Goal: Find specific page/section: Find specific page/section

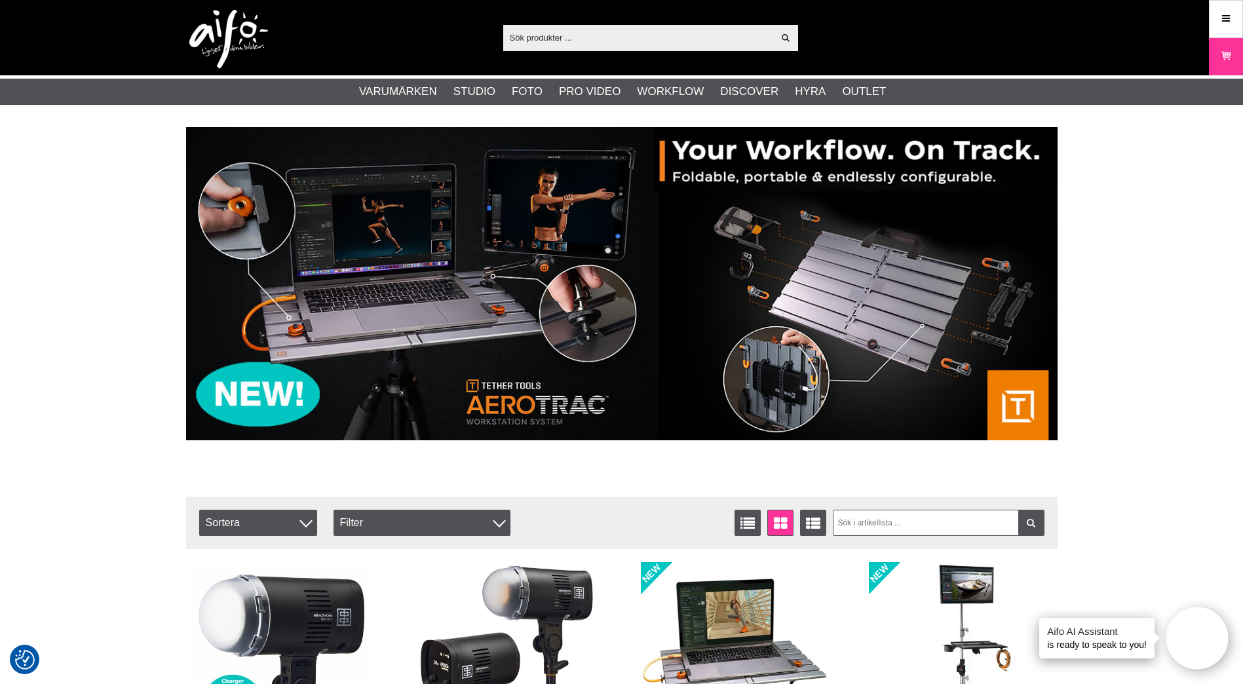
click at [582, 32] on input "text" at bounding box center [638, 38] width 271 height 20
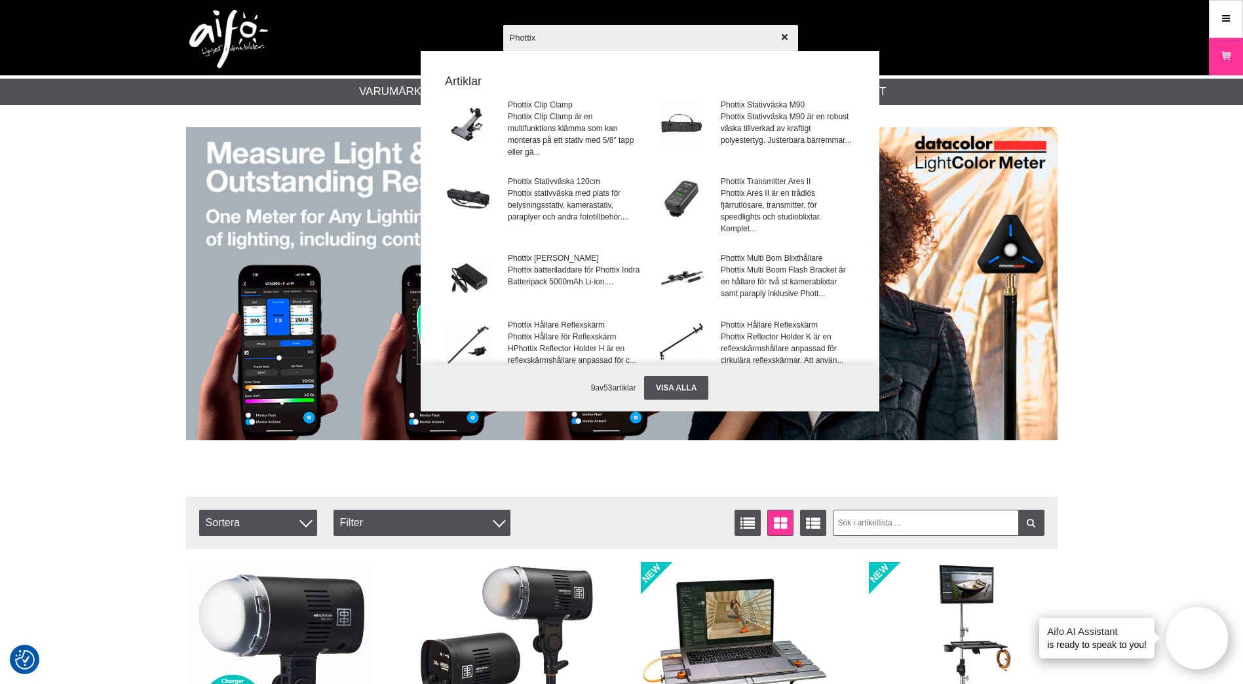
type input "Phottix"
click at [75, 153] on div at bounding box center [621, 342] width 1243 height 684
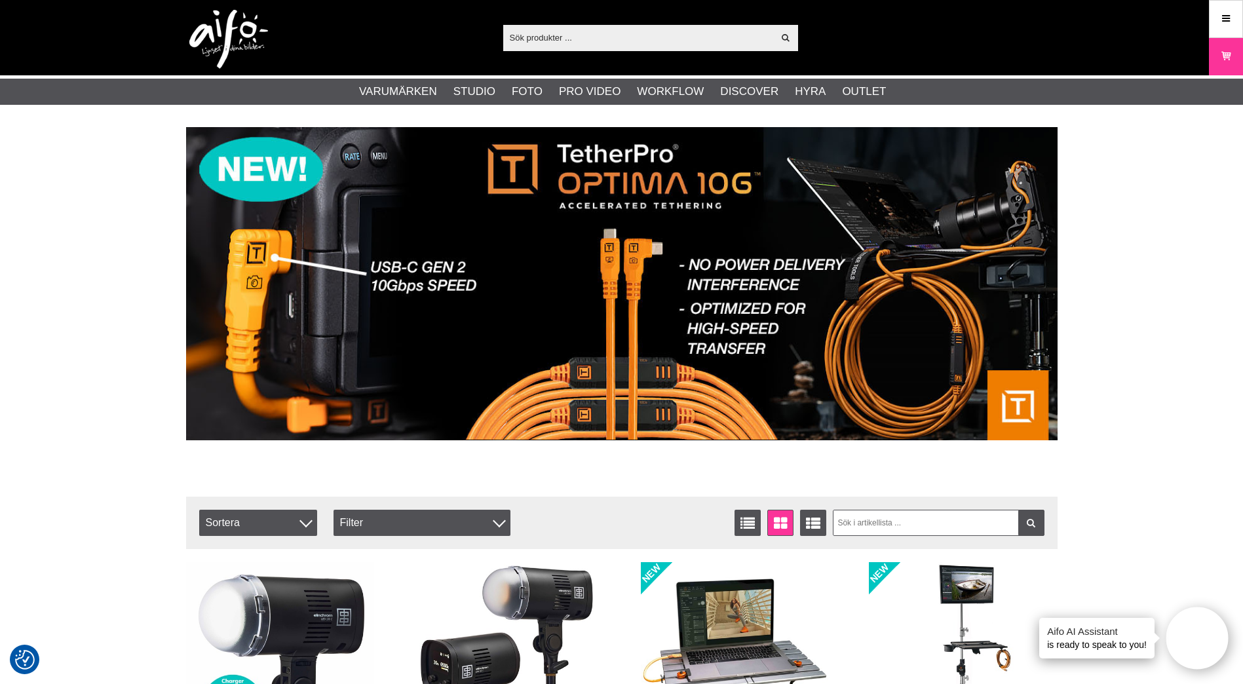
click at [569, 38] on input "text" at bounding box center [638, 38] width 271 height 20
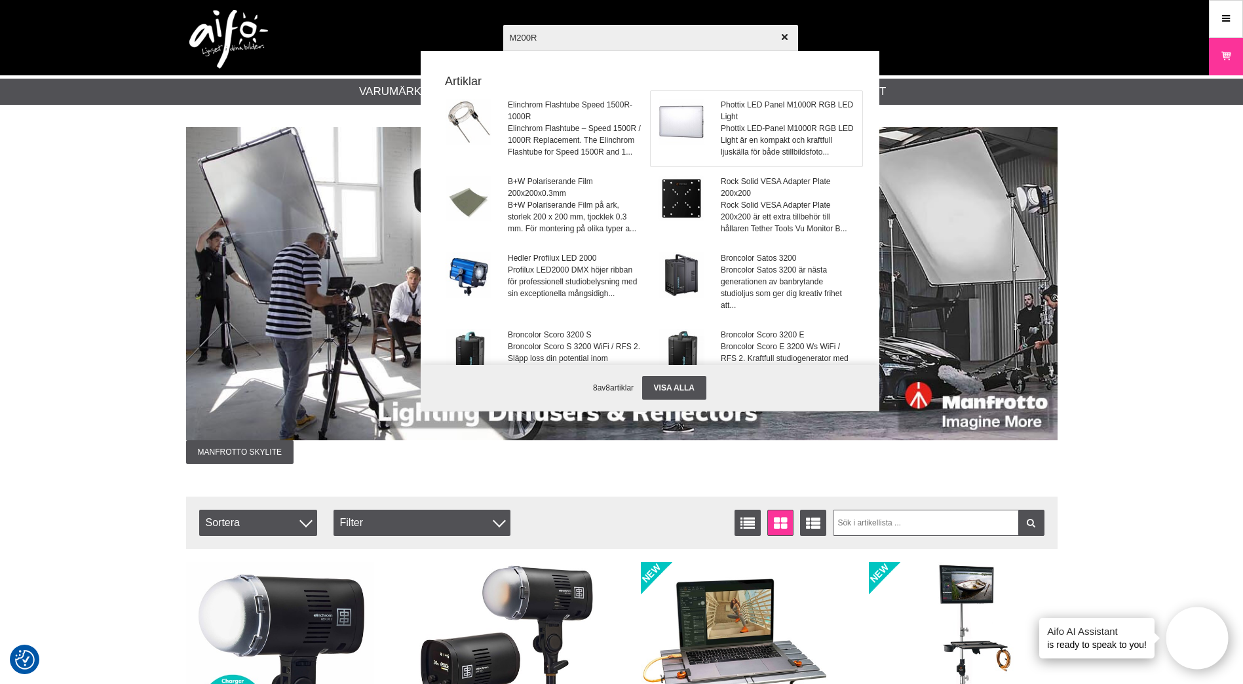
type input "M200R"
click at [745, 126] on span "Phottix LED-Panel M1000R RGB LED Light är en kompakt och kraftfull ljuskälla fö…" at bounding box center [787, 139] width 133 height 35
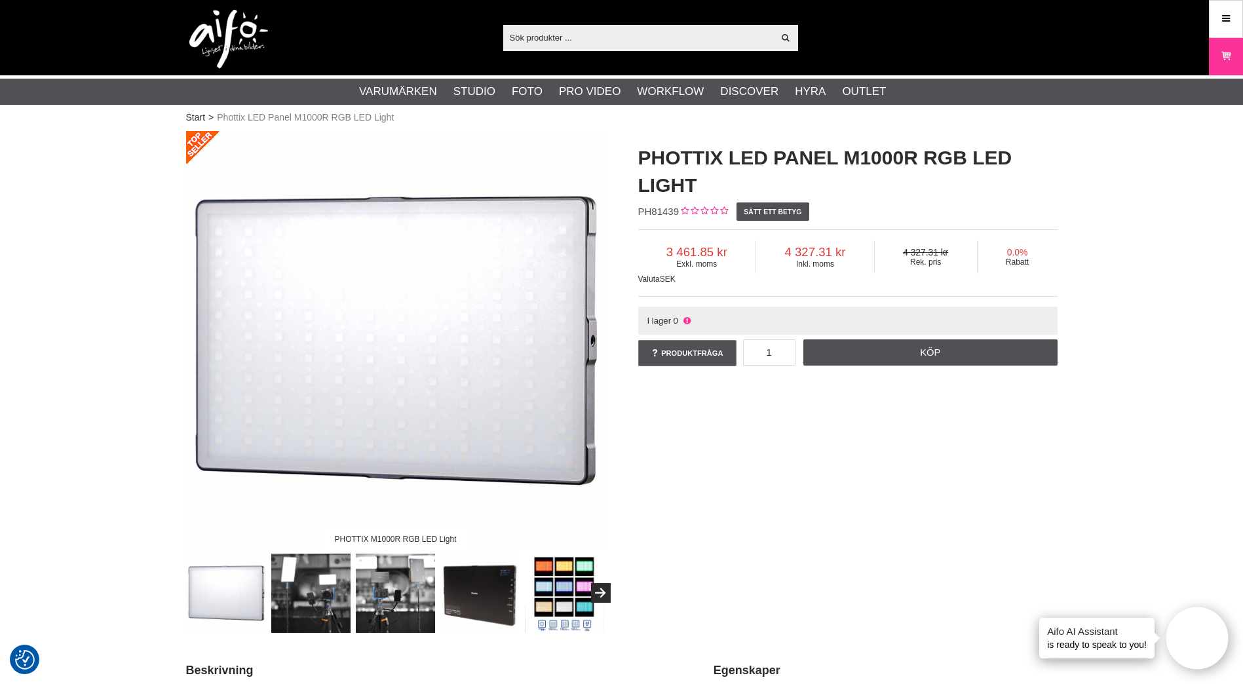
click at [523, 42] on input "text" at bounding box center [638, 38] width 271 height 20
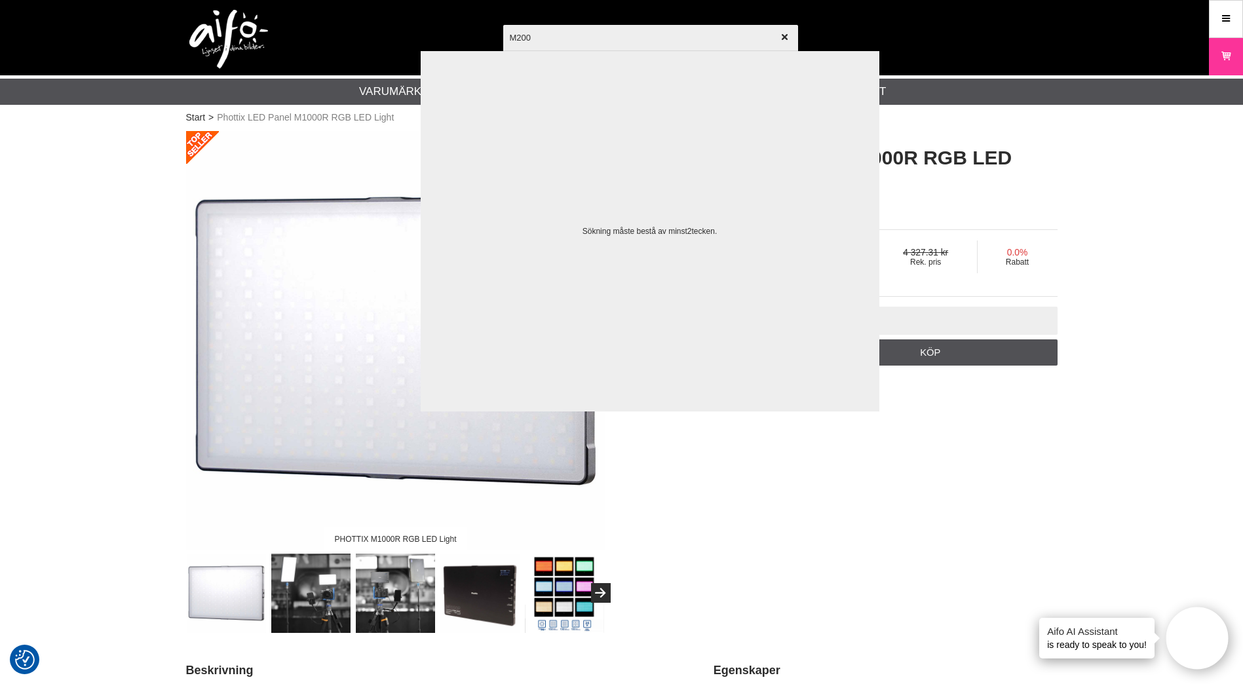
type input "M200R"
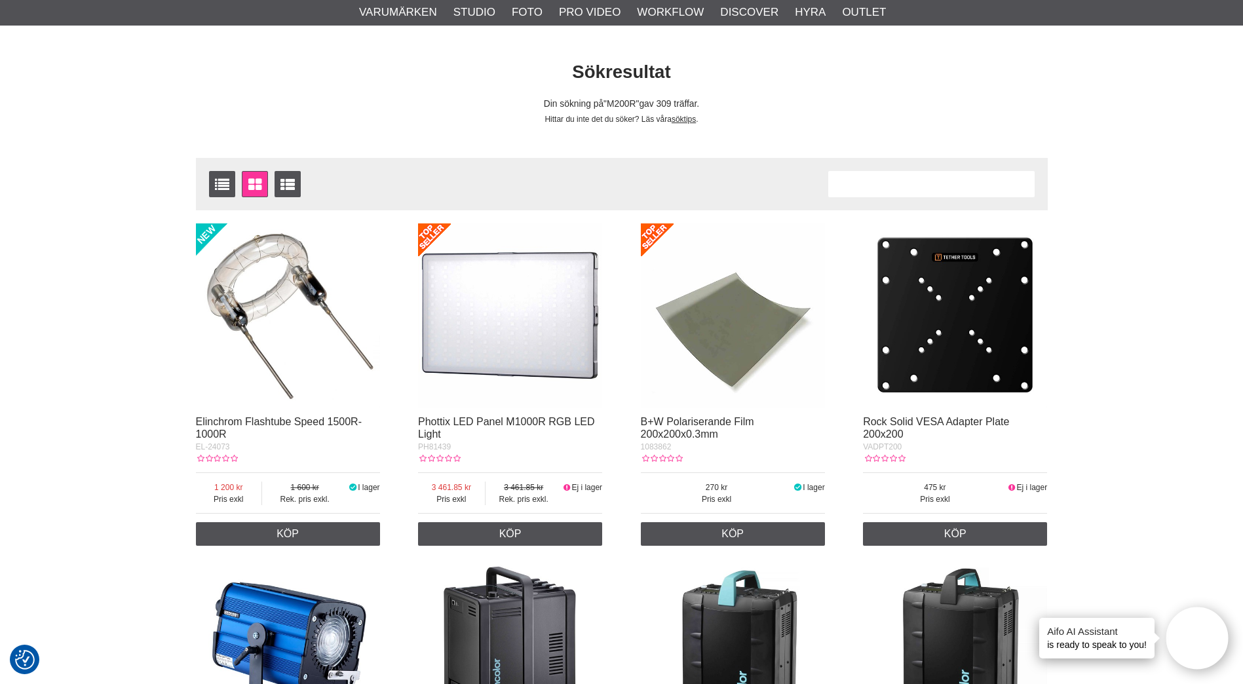
scroll to position [76, 0]
